Goal: Task Accomplishment & Management: Complete application form

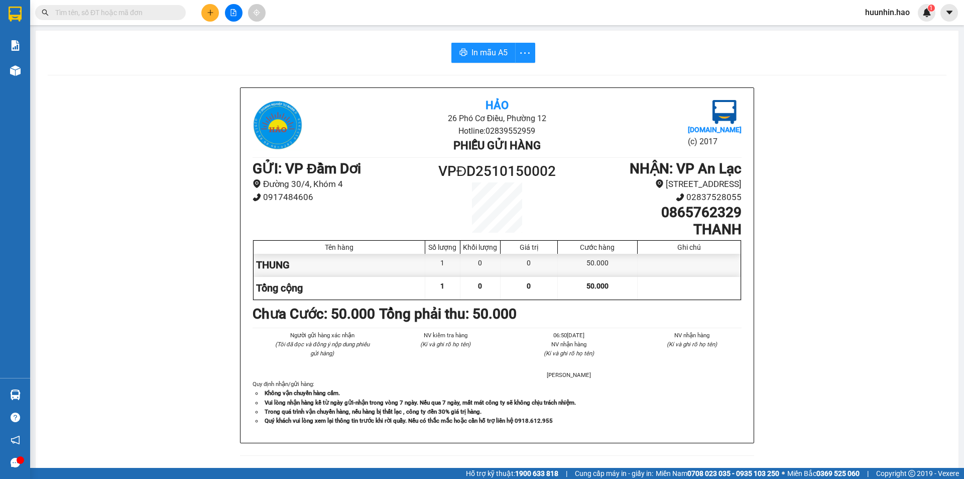
scroll to position [50, 0]
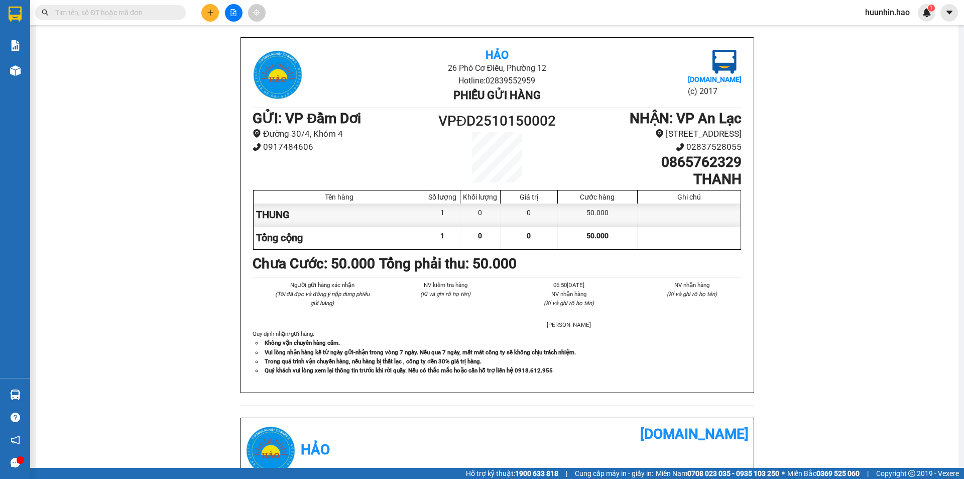
drag, startPoint x: 143, startPoint y: 14, endPoint x: 151, endPoint y: 7, distance: 10.3
click at [151, 7] on input "text" at bounding box center [114, 12] width 119 height 11
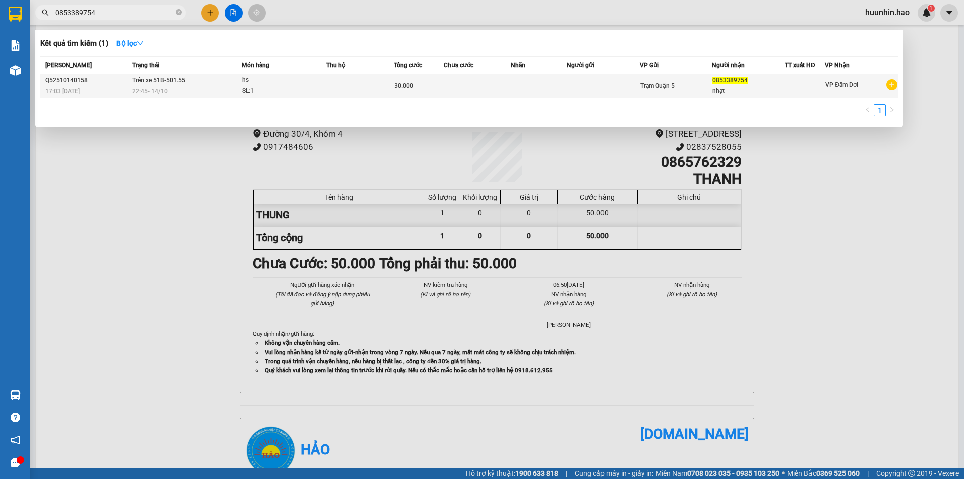
type input "0853389754"
click at [368, 89] on td at bounding box center [359, 86] width 67 height 24
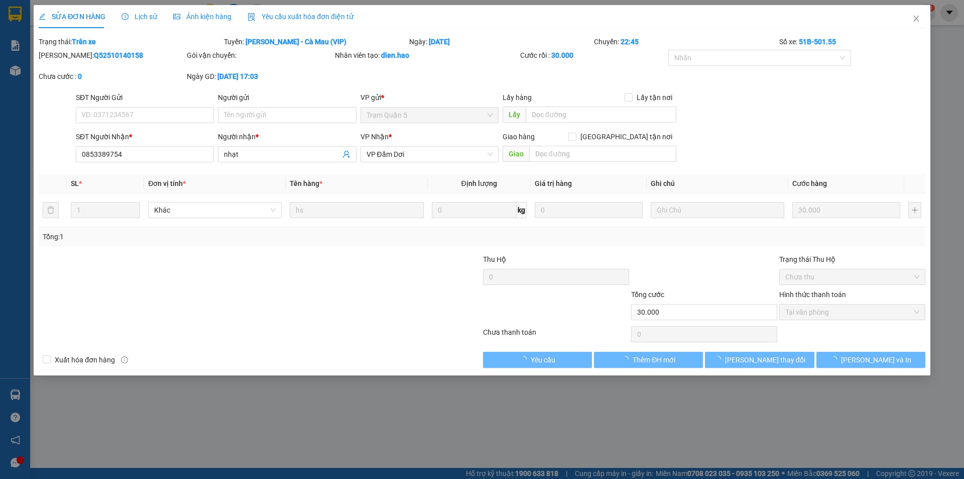
click at [142, 15] on span "Lịch sử" at bounding box center [140, 17] width 36 height 8
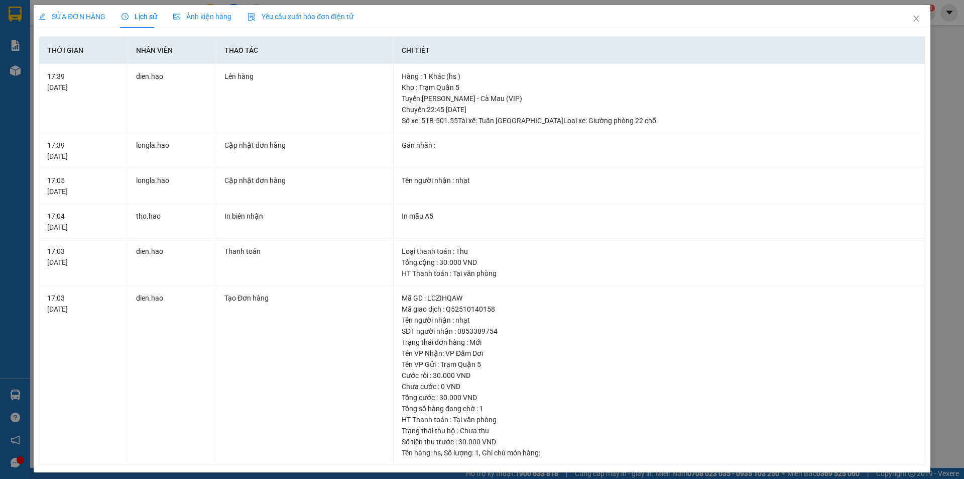
click at [195, 10] on div "Ảnh kiện hàng" at bounding box center [202, 16] width 58 height 23
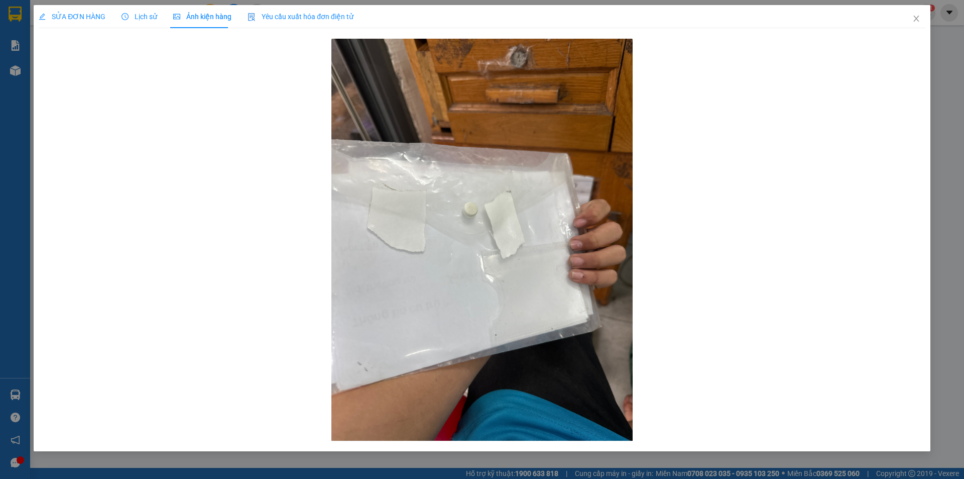
click at [89, 14] on span "SỬA ĐƠN HÀNG" at bounding box center [72, 17] width 67 height 8
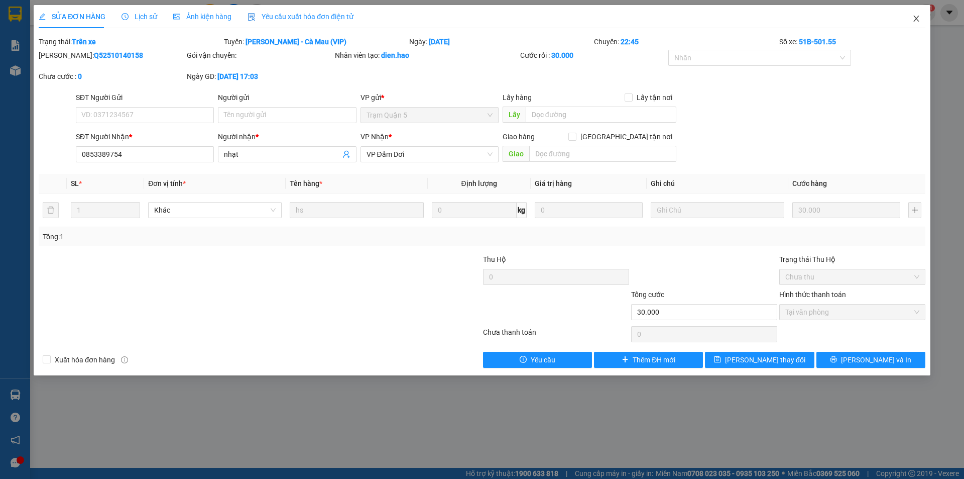
click at [922, 21] on span "Close" at bounding box center [916, 19] width 28 height 28
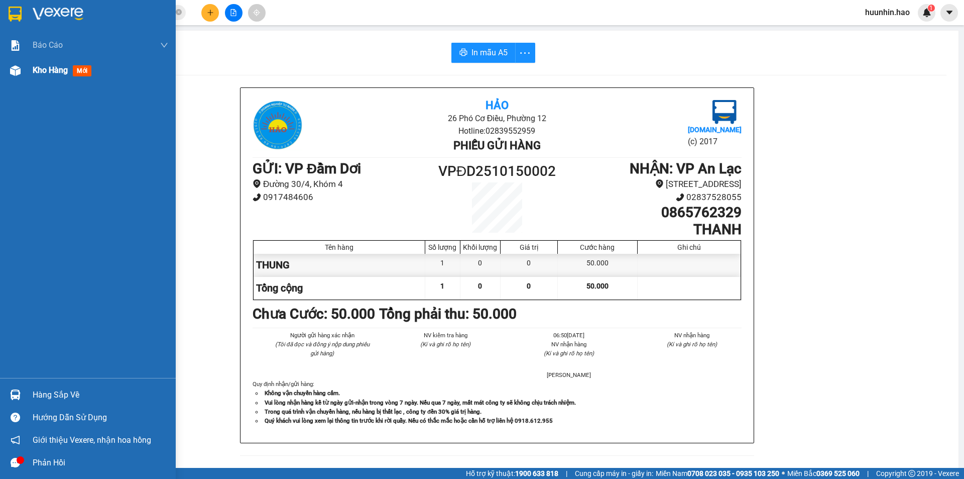
click at [39, 67] on span "Kho hàng" at bounding box center [50, 70] width 35 height 10
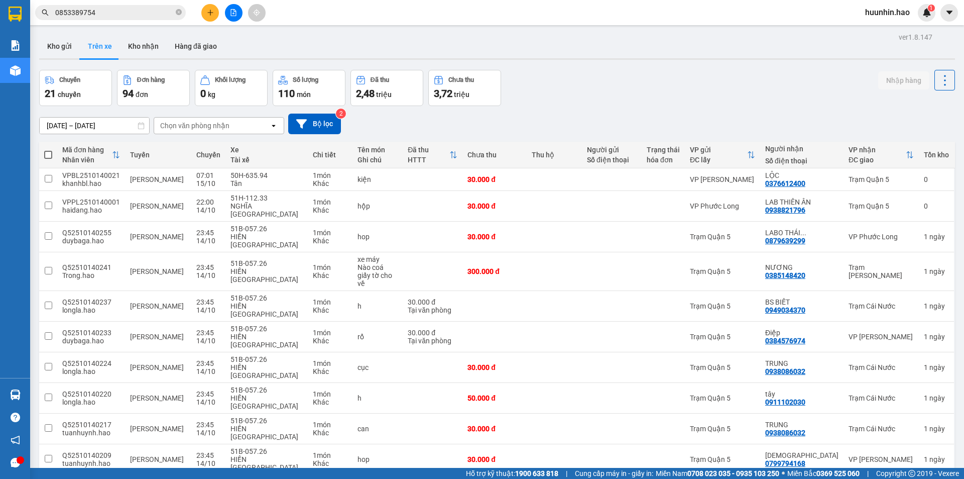
click at [244, 131] on div "Chọn văn phòng nhận" at bounding box center [212, 126] width 116 height 16
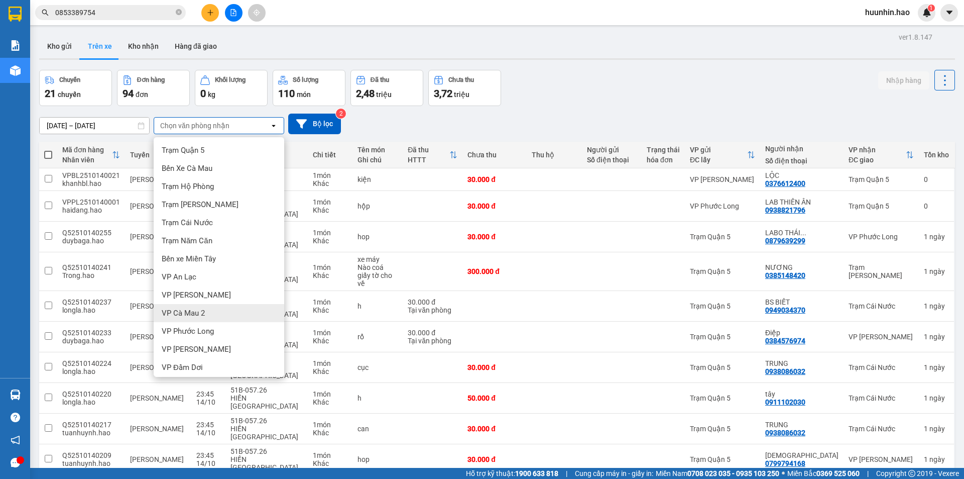
scroll to position [4, 0]
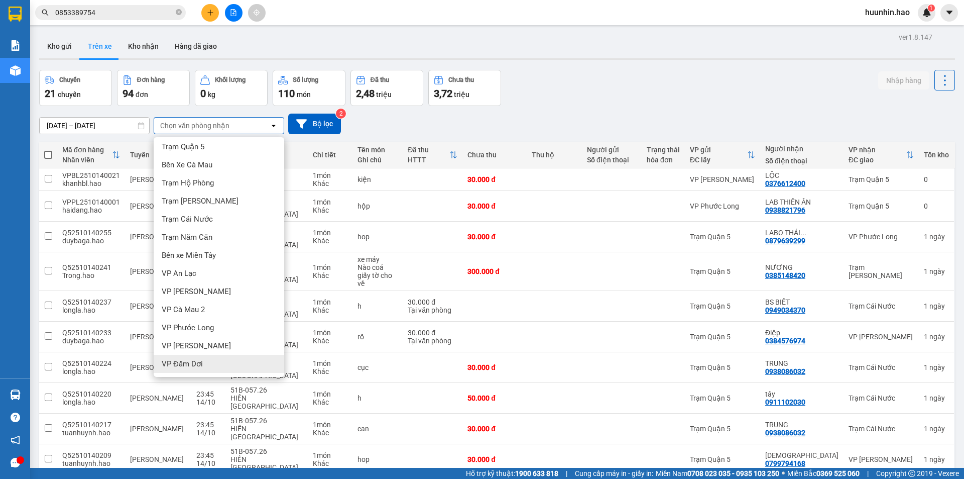
click at [228, 365] on div "VP Đầm Dơi" at bounding box center [219, 364] width 131 height 18
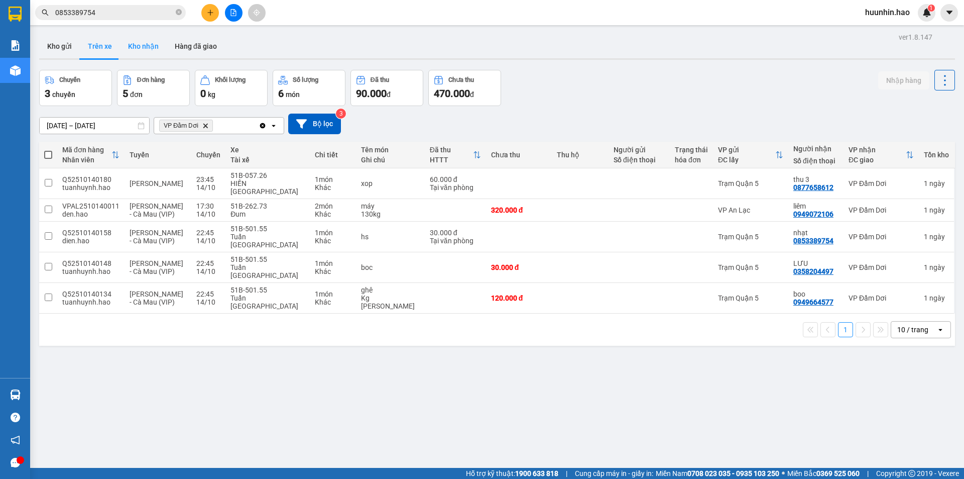
click at [147, 46] on button "Kho nhận" at bounding box center [143, 46] width 47 height 24
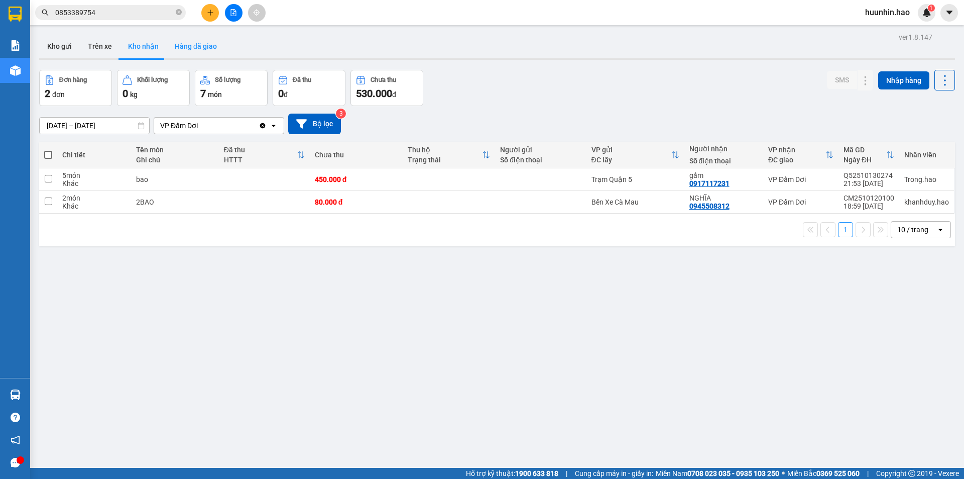
click at [203, 51] on button "Hàng đã giao" at bounding box center [196, 46] width 58 height 24
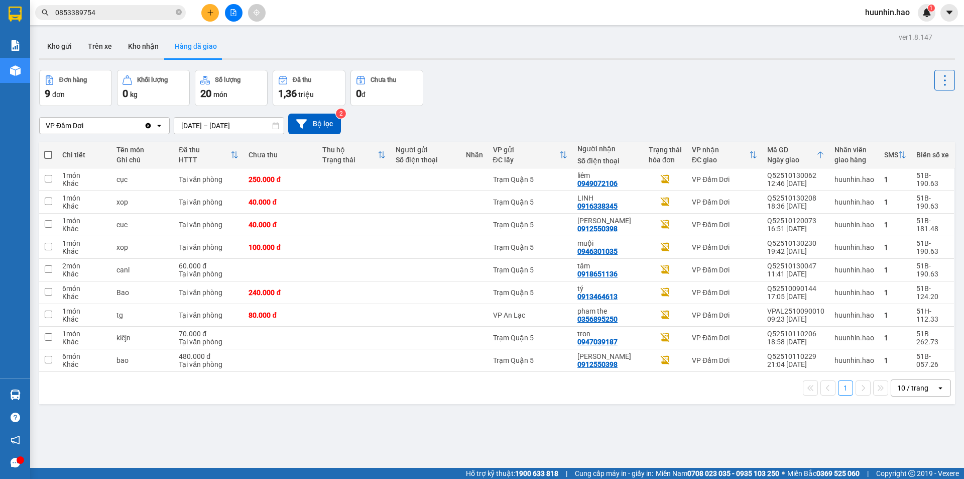
click at [147, 11] on input "0853389754" at bounding box center [114, 12] width 119 height 11
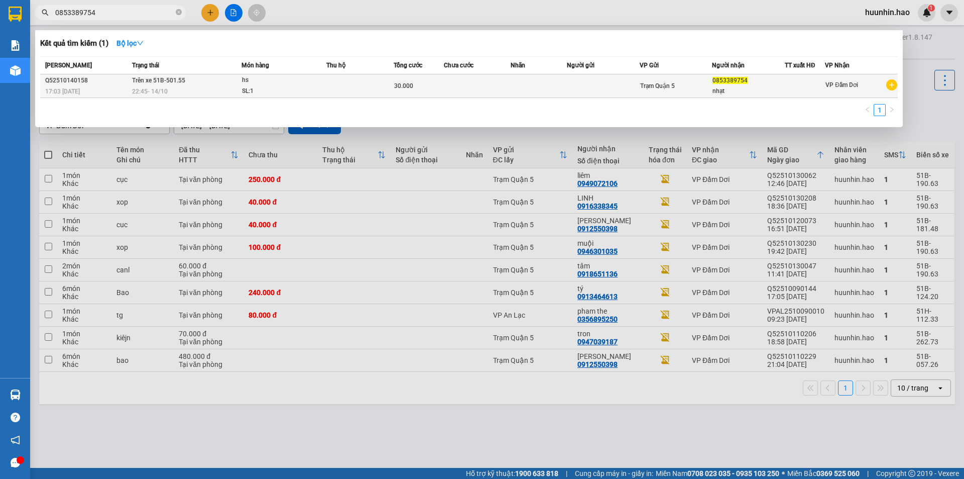
click at [68, 86] on div "17:03 [DATE]" at bounding box center [87, 91] width 84 height 11
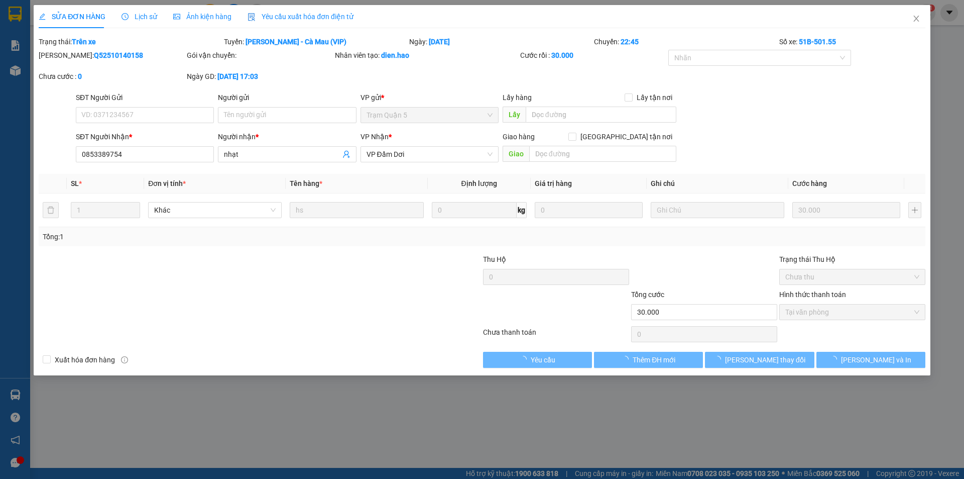
type input "0853389754"
type input "nhạt"
type input "30.000"
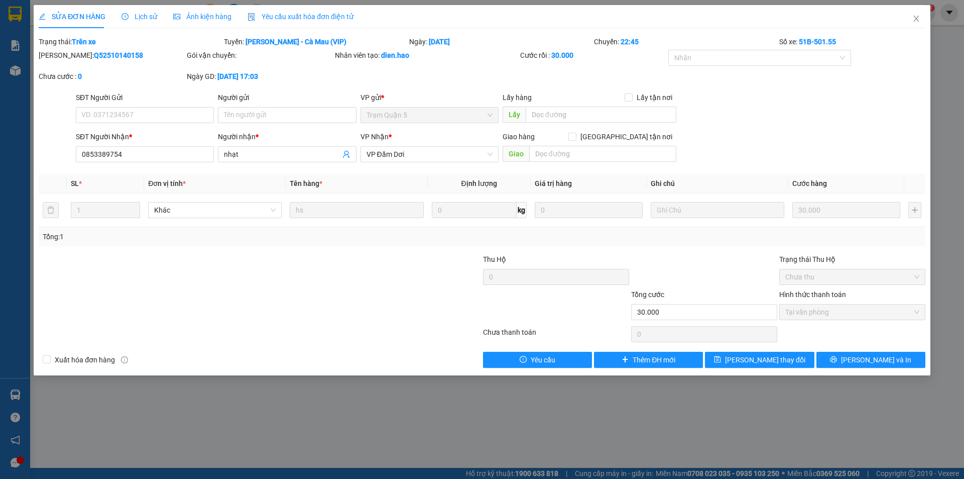
click at [94, 54] on b "Q52510140158" at bounding box center [118, 55] width 49 height 8
copy b "Q52510140158"
click at [918, 17] on icon "close" at bounding box center [916, 19] width 8 height 8
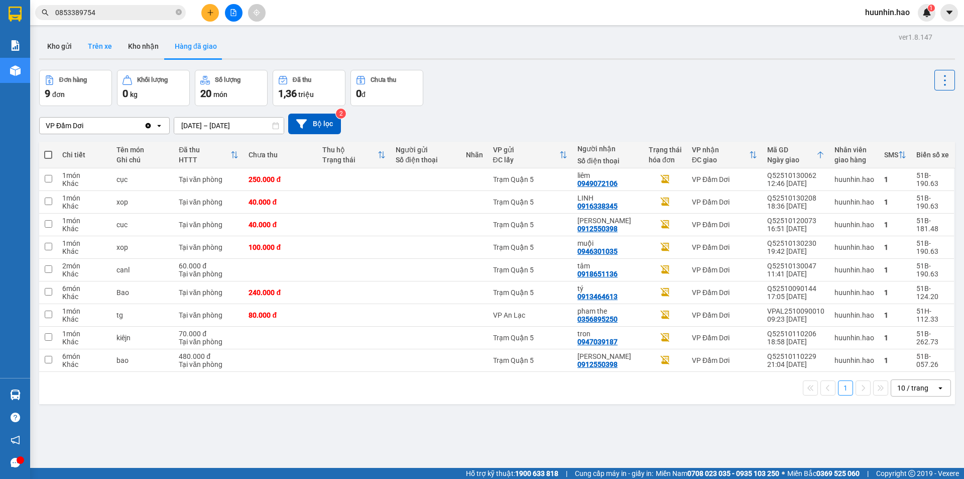
click at [101, 39] on button "Trên xe" at bounding box center [100, 46] width 40 height 24
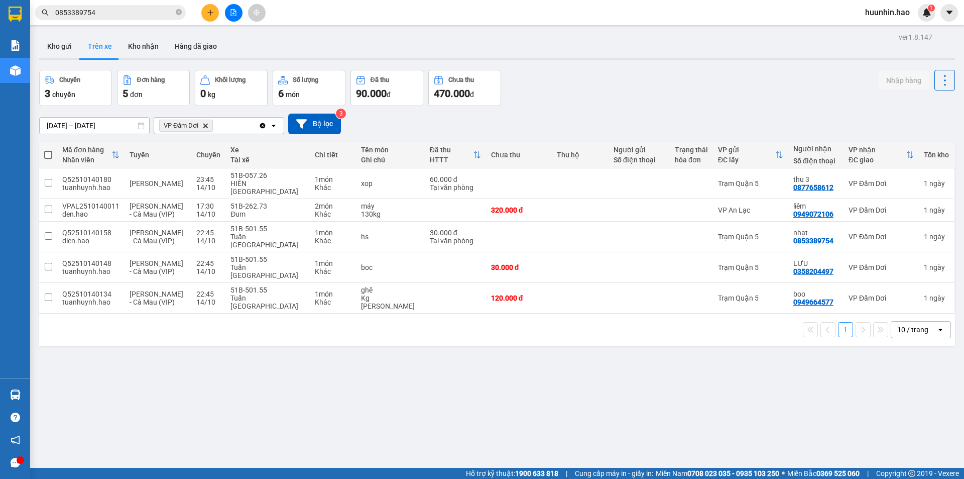
click at [905, 324] on div "10 / trang" at bounding box center [912, 329] width 31 height 10
click at [903, 423] on span "100 / trang" at bounding box center [909, 421] width 36 height 10
click at [527, 222] on td at bounding box center [519, 236] width 66 height 31
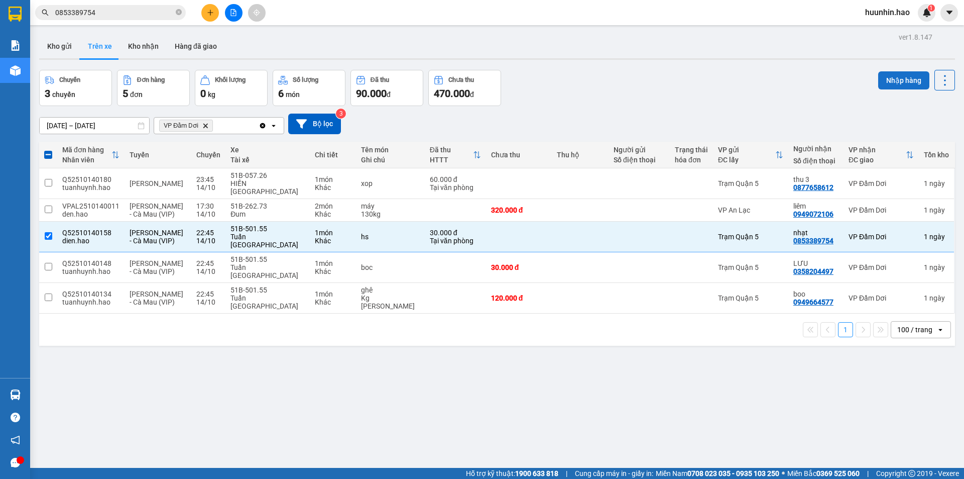
click at [886, 81] on button "Nhập hàng" at bounding box center [903, 80] width 51 height 18
checkbox input "false"
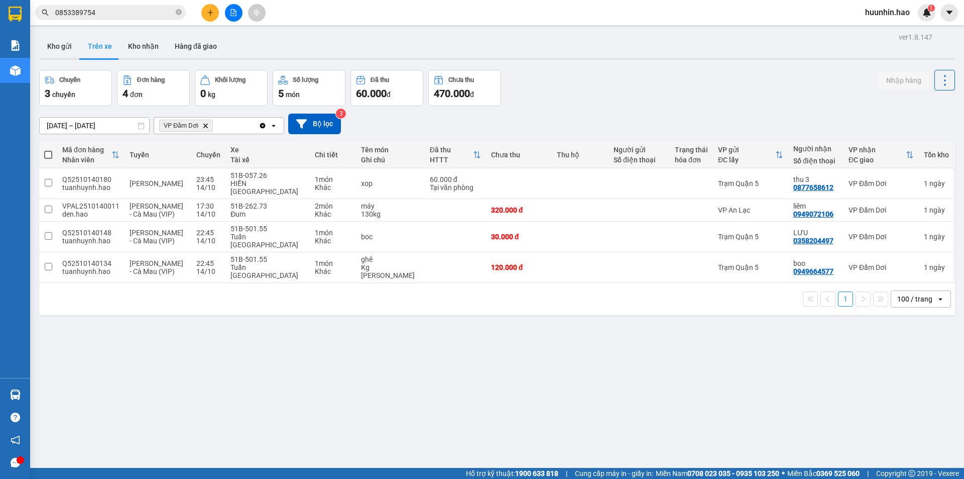
click at [208, 8] on button at bounding box center [210, 13] width 18 height 18
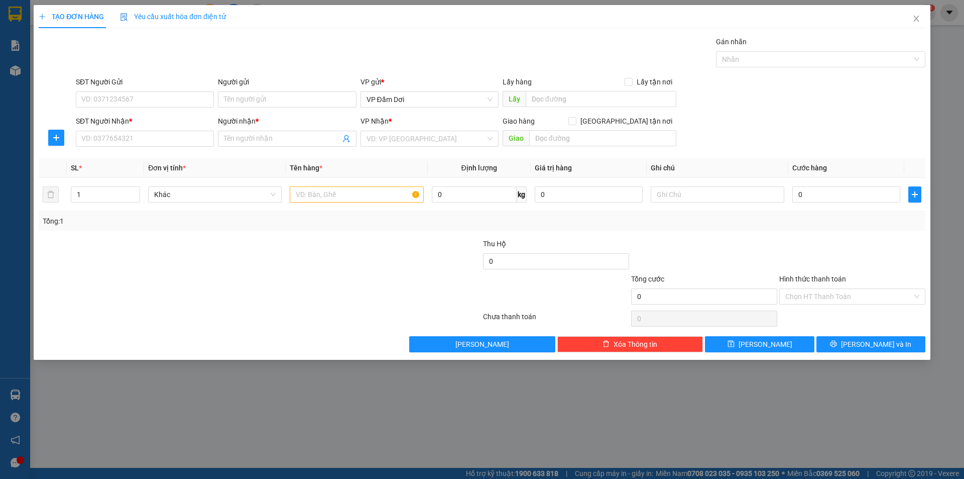
click at [110, 131] on div "SĐT Người Nhận *" at bounding box center [145, 123] width 138 height 15
click at [143, 134] on div "SĐT Người Nhận * VD: 0377654321" at bounding box center [145, 133] width 138 height 35
click at [200, 143] on input "SĐT Người Nhận *" at bounding box center [145, 139] width 138 height 16
type input "0332228602"
click at [307, 144] on input "Người nhận *" at bounding box center [282, 138] width 116 height 11
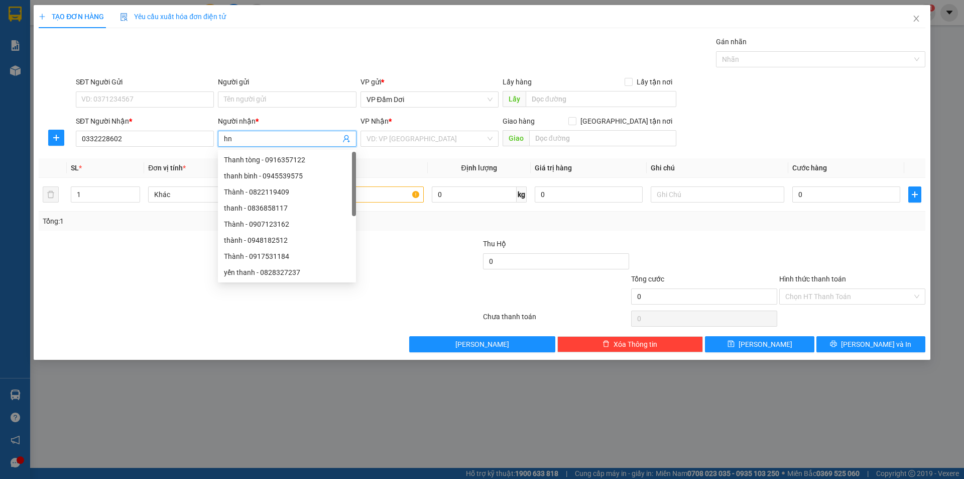
type input "h"
type input "HƯƠNG"
click at [391, 131] on div "VP Nhận *" at bounding box center [430, 123] width 138 height 15
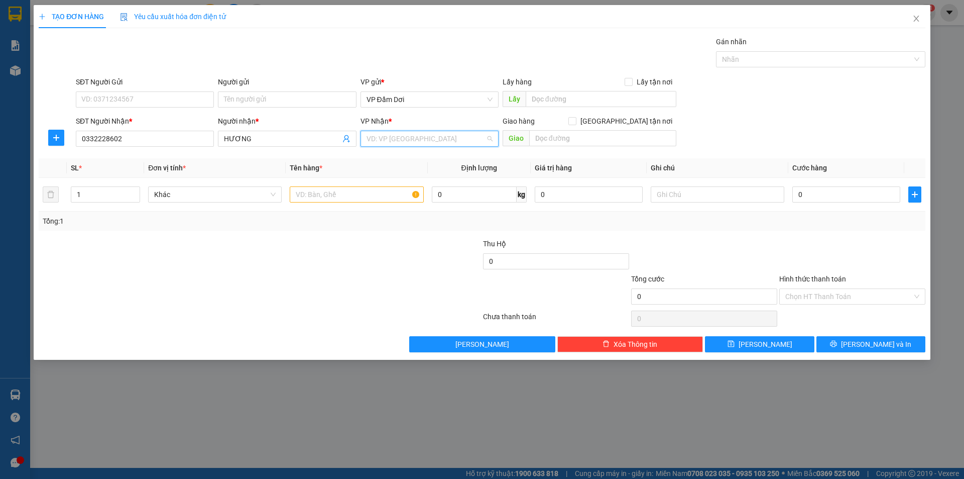
click at [391, 135] on input "search" at bounding box center [426, 138] width 119 height 15
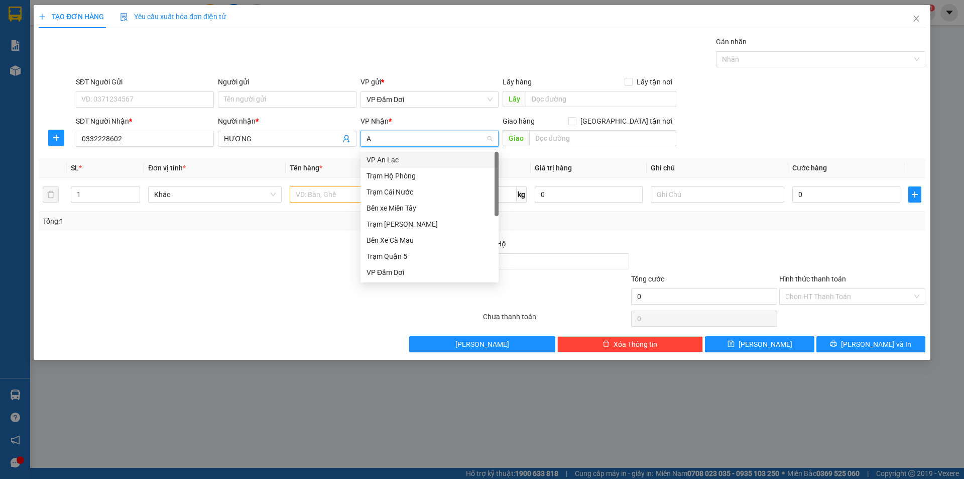
type input "AN"
click at [397, 162] on div "VP An Lạc" at bounding box center [430, 159] width 126 height 11
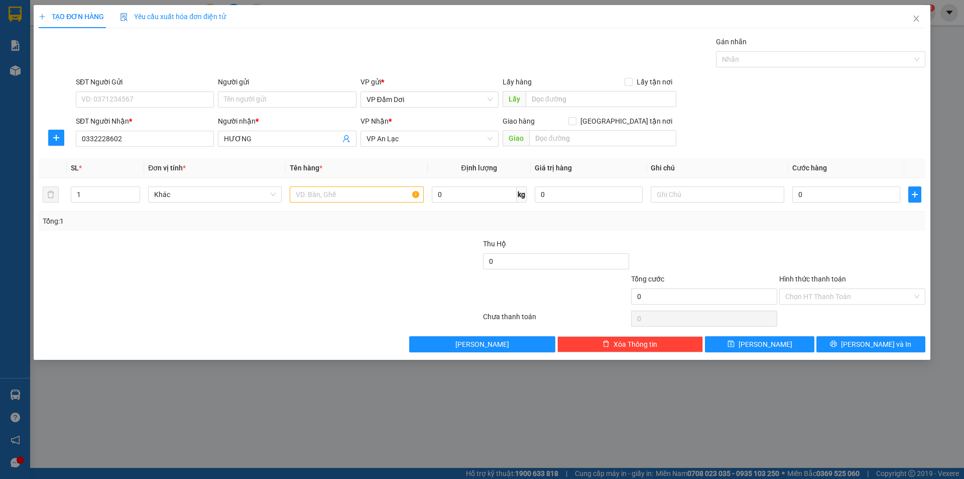
drag, startPoint x: 293, startPoint y: 245, endPoint x: 256, endPoint y: 212, distance: 49.8
click at [293, 245] on div at bounding box center [186, 255] width 296 height 35
click at [326, 200] on input "text" at bounding box center [357, 194] width 134 height 16
type input "BAO"
click at [298, 260] on div at bounding box center [186, 255] width 296 height 35
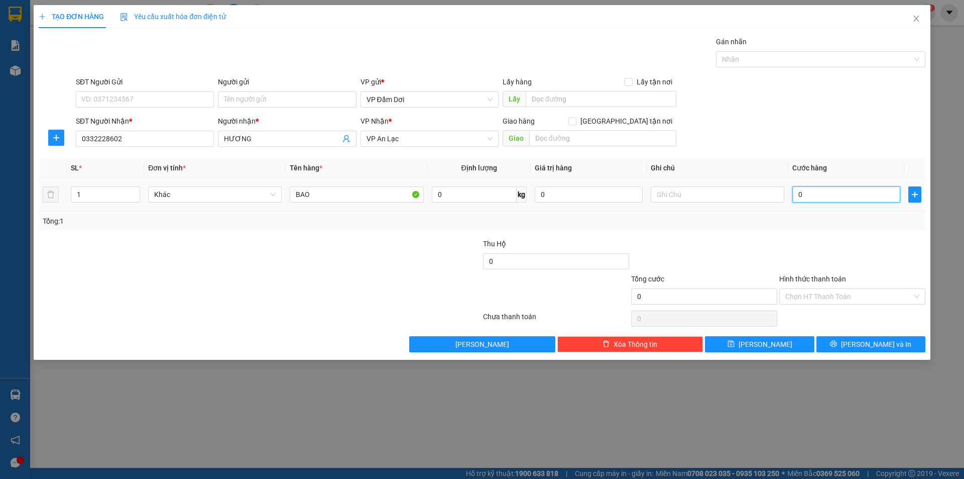
click at [835, 195] on input "0" at bounding box center [846, 194] width 108 height 16
type input "05"
type input "5"
type input "050"
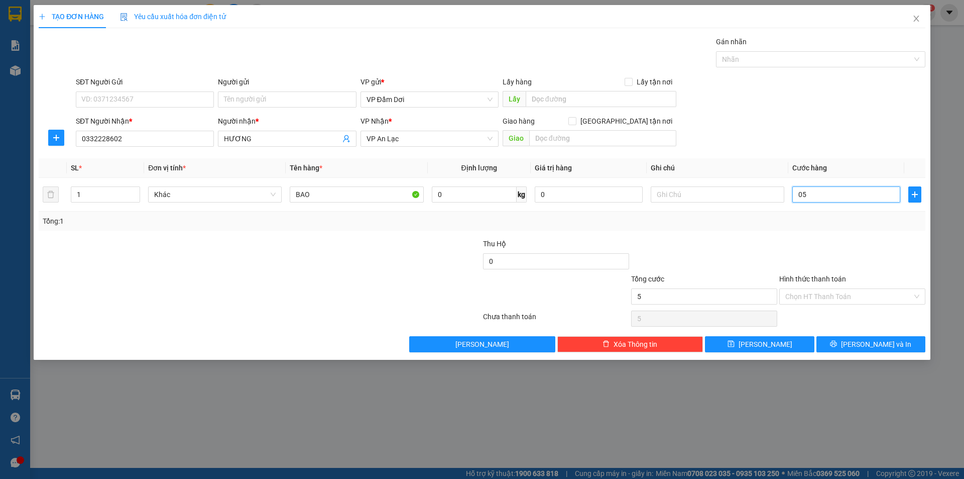
type input "50"
type input "0.500"
type input "500"
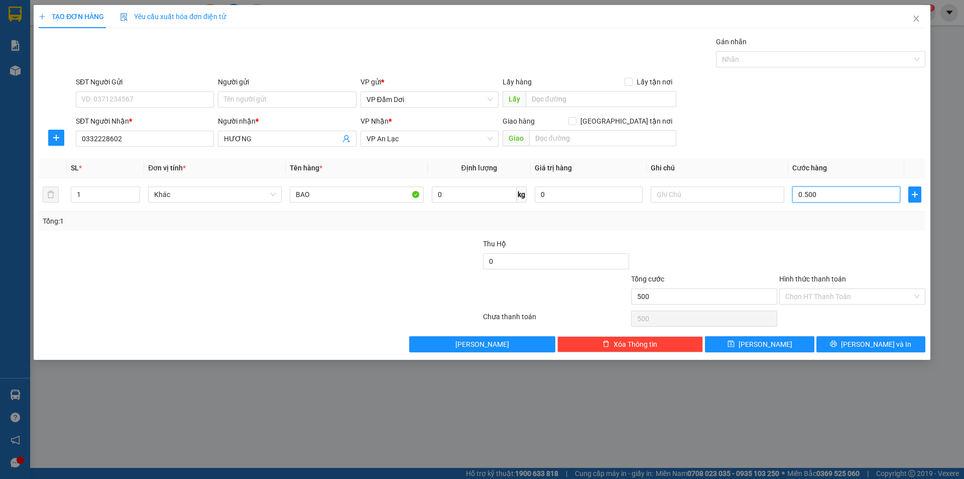
type input "05.000"
type input "5.000"
type input "050.000"
type input "50.000"
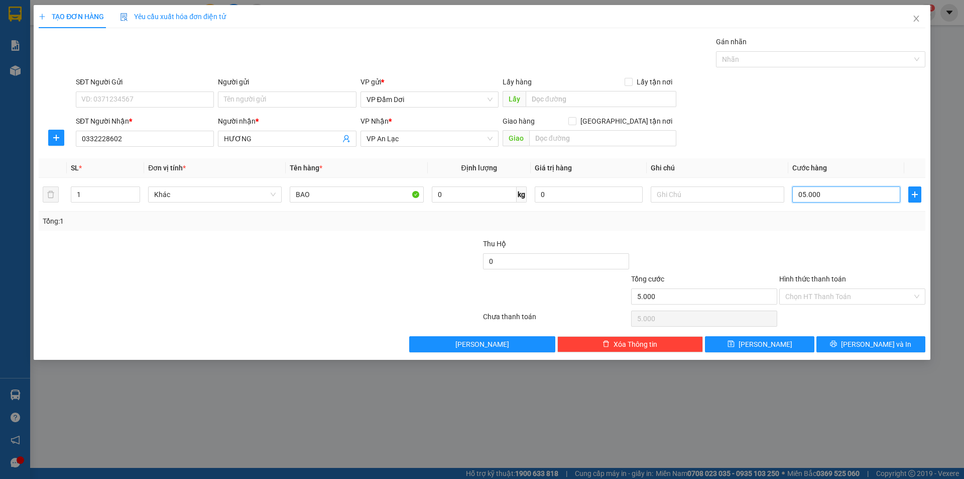
type input "50.000"
click at [790, 254] on div at bounding box center [852, 255] width 148 height 35
click at [862, 339] on button "[PERSON_NAME] và In" at bounding box center [871, 344] width 109 height 16
